Goal: Information Seeking & Learning: Learn about a topic

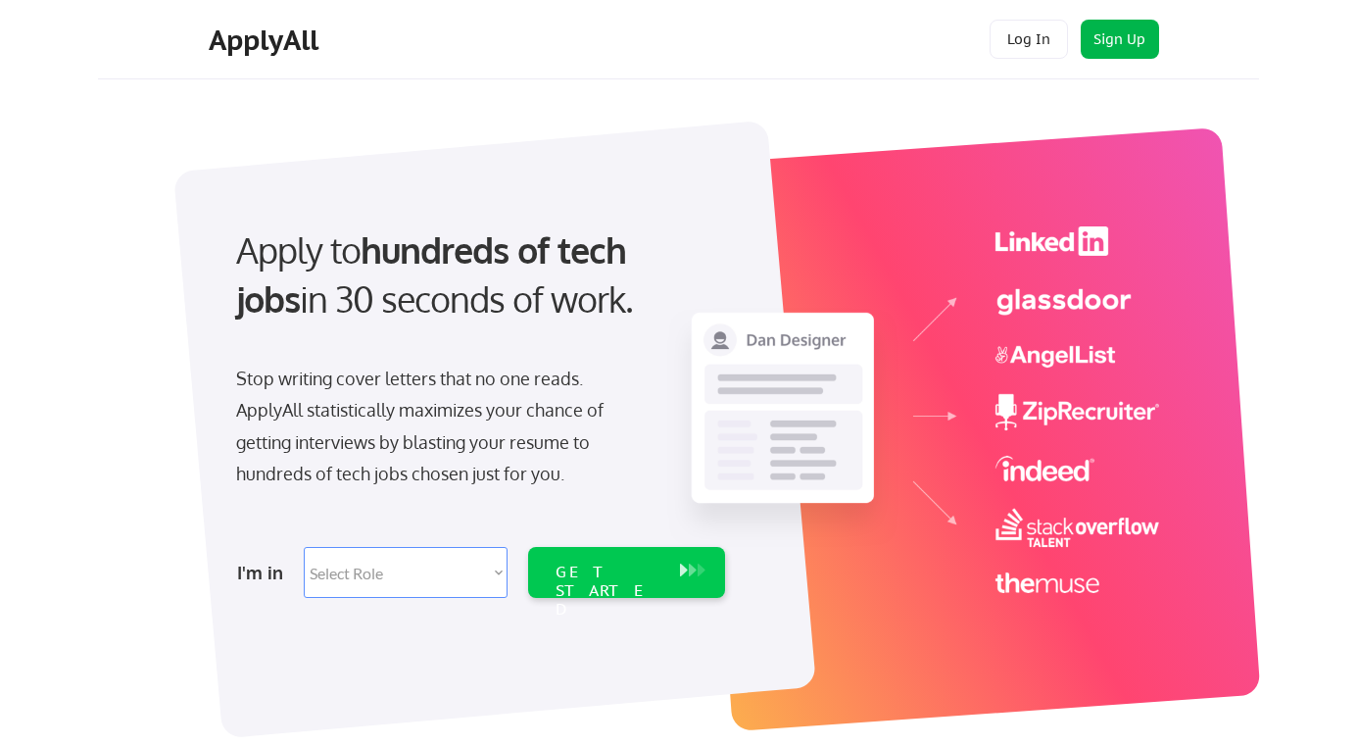
click at [1121, 39] on button "Sign Up" at bounding box center [1120, 39] width 78 height 39
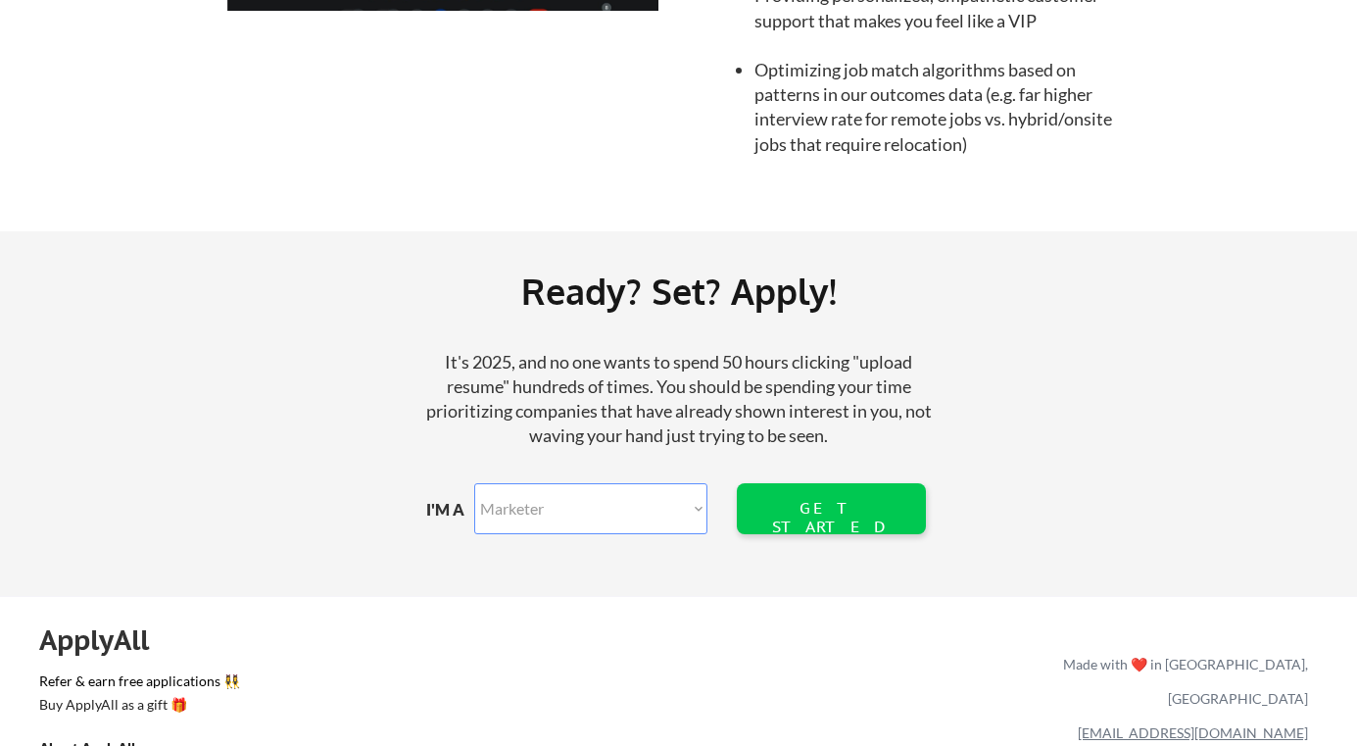
scroll to position [2306, 0]
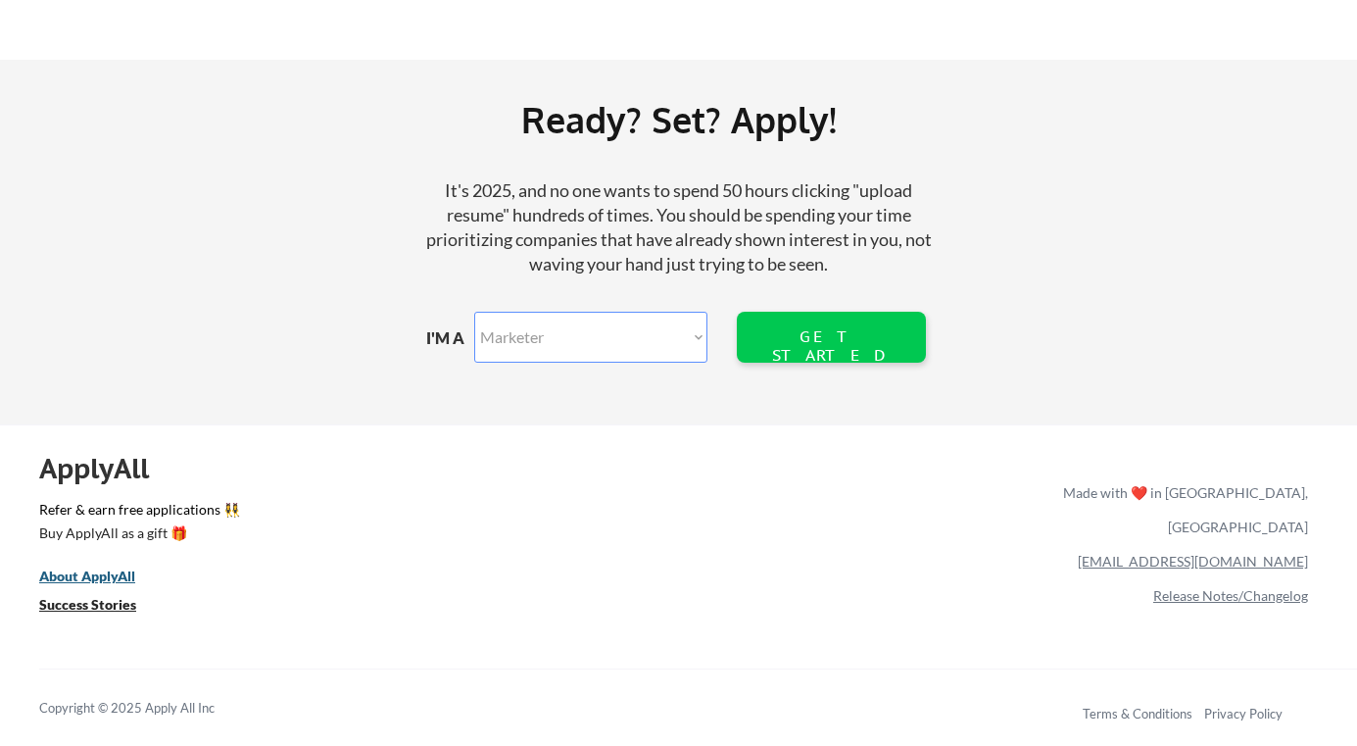
click at [109, 577] on u "About ApplyAll" at bounding box center [87, 575] width 96 height 17
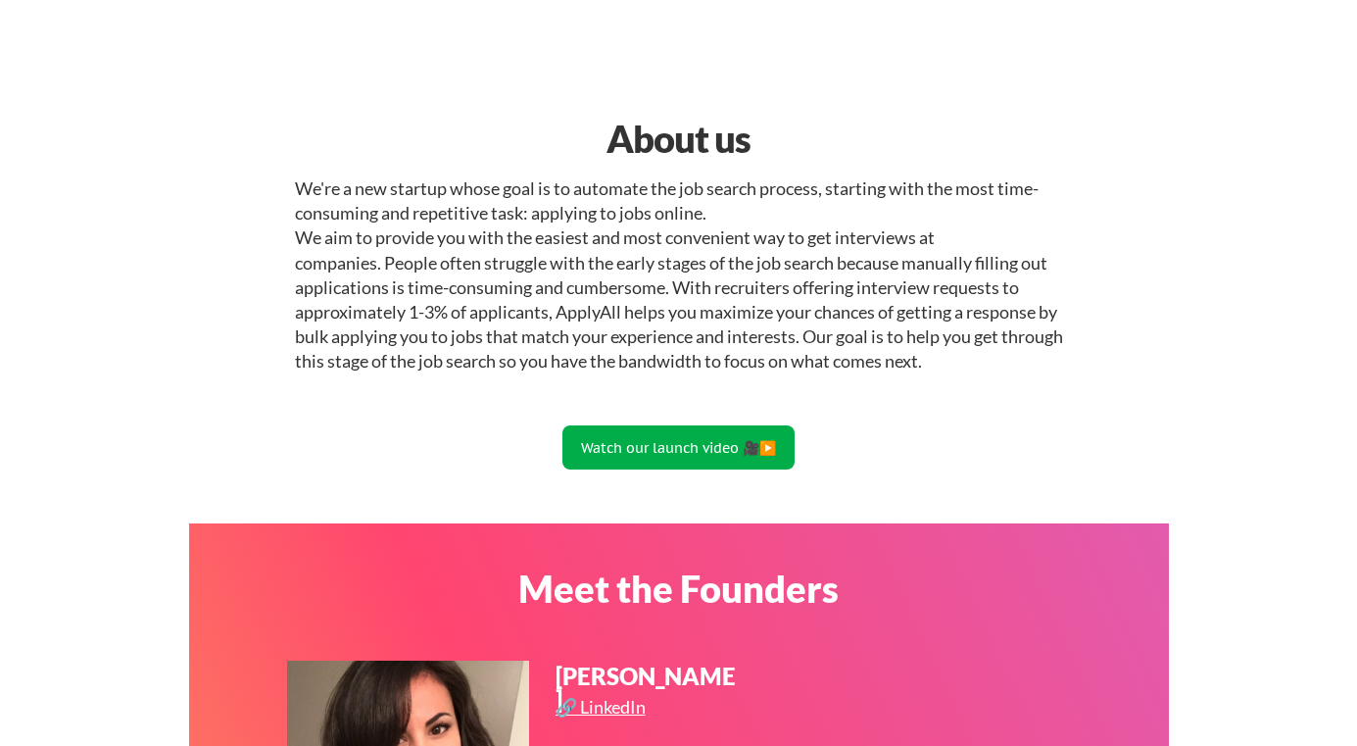
click at [717, 452] on button "Watch our launch video 🎥▶️" at bounding box center [678, 447] width 232 height 44
